Goal: Find specific page/section: Find specific page/section

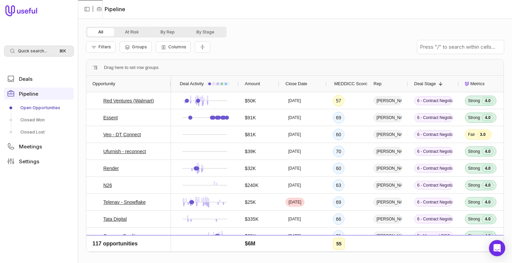
click at [36, 52] on span "Quick search..." at bounding box center [32, 50] width 29 height 5
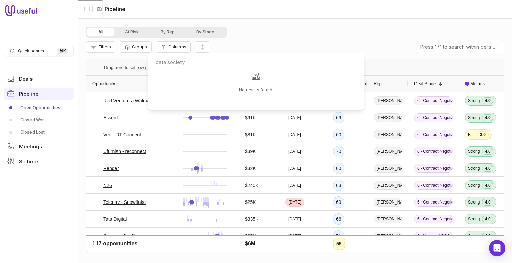
type input "data society"
click at [234, 36] on html "Quick search... ⌘ K Deals Pipeline Open Opportunities Closed Won Closed Lost Me…" at bounding box center [256, 131] width 512 height 263
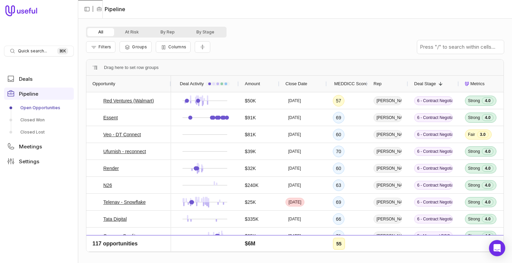
click at [37, 86] on ul "Deals Pipeline Open Opportunities Closed Won Closed Lost Meetings Settings" at bounding box center [39, 120] width 70 height 100
click at [46, 78] on link "Deals" at bounding box center [39, 79] width 70 height 12
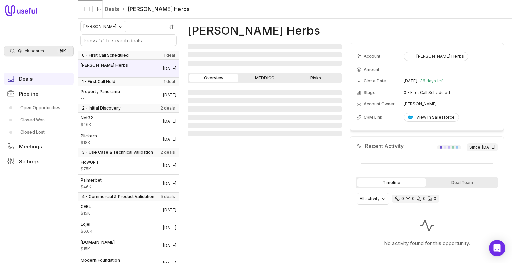
click at [47, 55] on div "Quick search... ⌘ K" at bounding box center [39, 51] width 70 height 11
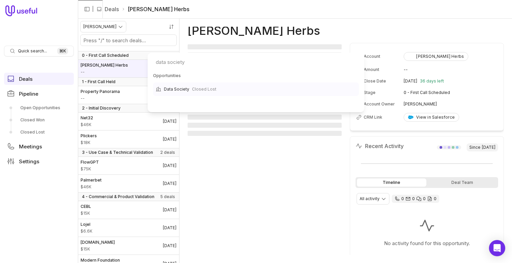
click at [184, 86] on span "Data Society" at bounding box center [176, 89] width 25 height 8
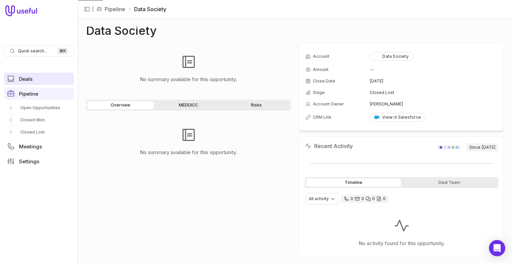
click at [37, 80] on link "Deals" at bounding box center [39, 79] width 70 height 12
